Goal: Transaction & Acquisition: Obtain resource

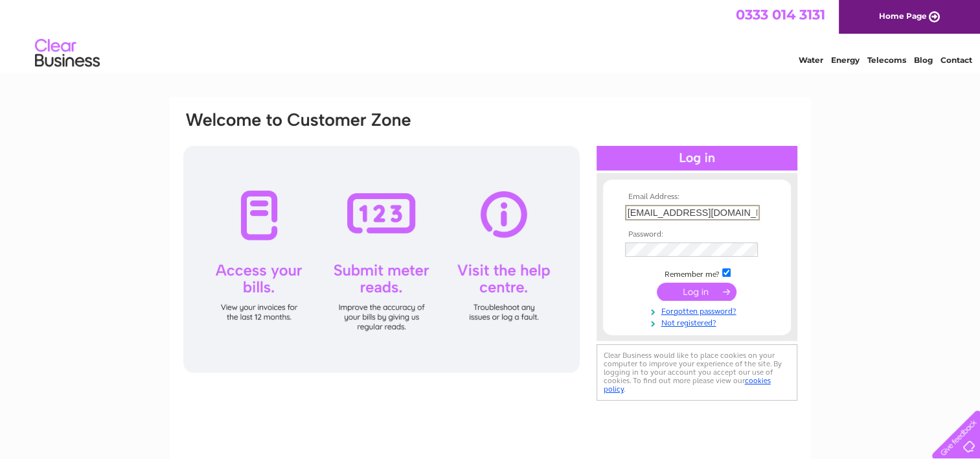
type input "[EMAIL_ADDRESS][DOMAIN_NAME]"
click at [690, 295] on input "submit" at bounding box center [697, 291] width 80 height 18
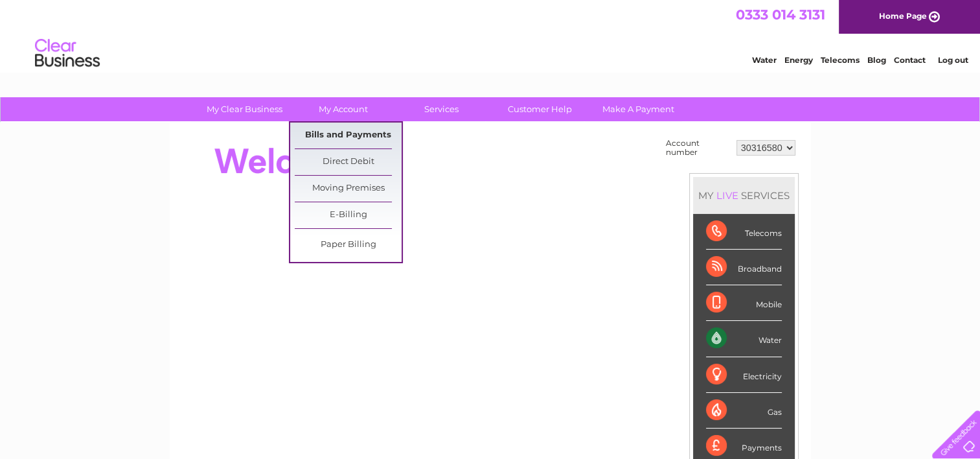
click at [347, 135] on link "Bills and Payments" at bounding box center [348, 135] width 107 height 26
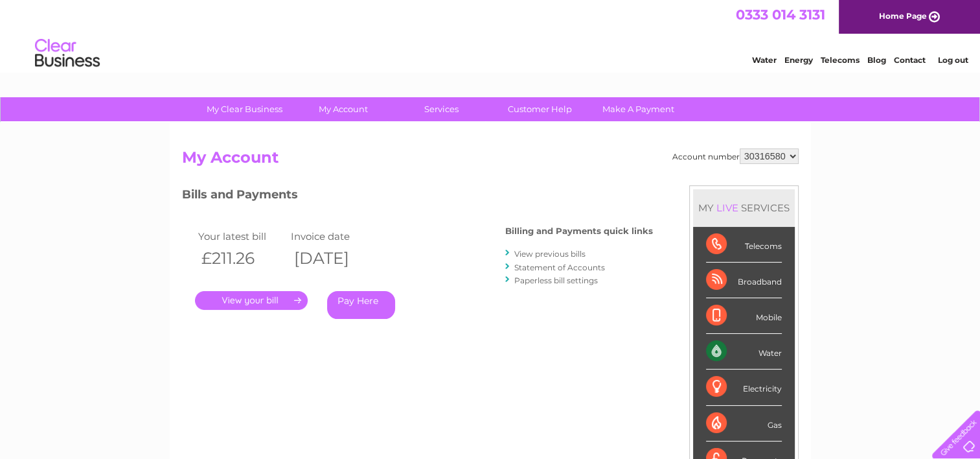
click at [249, 300] on link "." at bounding box center [251, 300] width 113 height 19
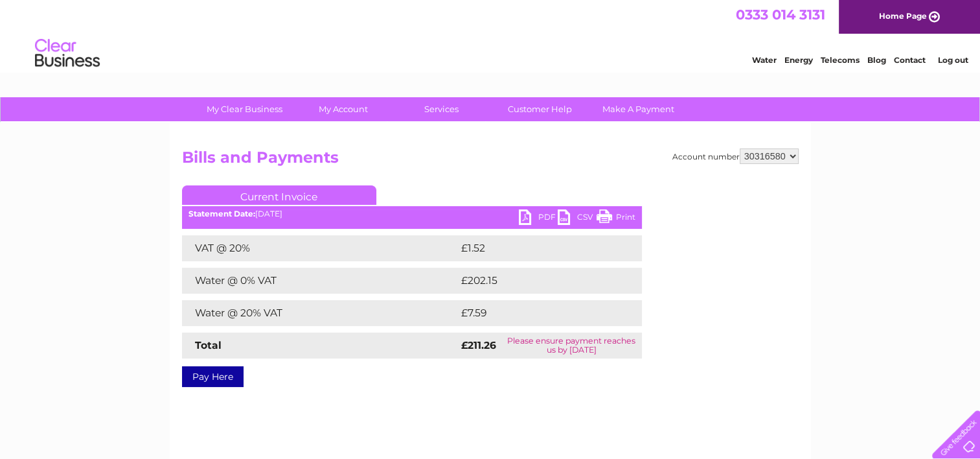
click at [531, 217] on link "PDF" at bounding box center [538, 218] width 39 height 19
